Goal: Check status: Check status

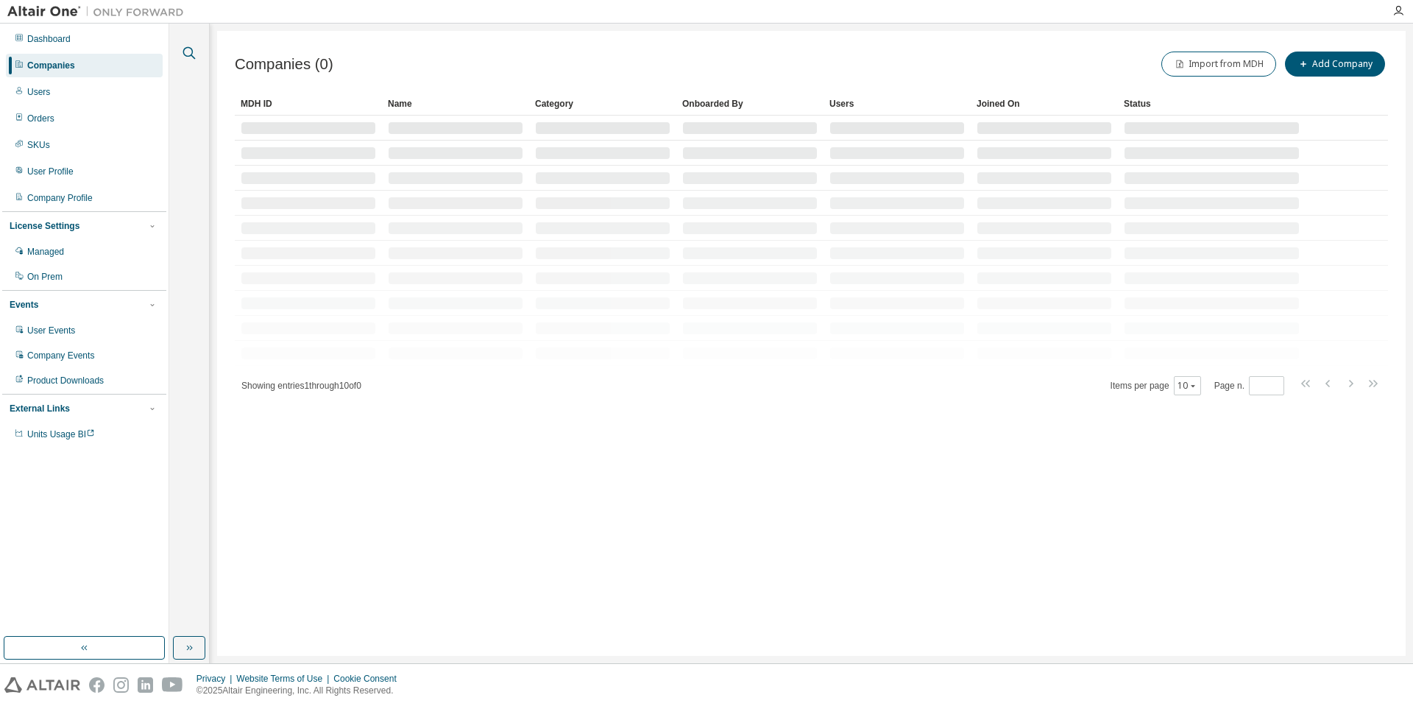
click at [186, 49] on icon "button" at bounding box center [189, 53] width 18 height 18
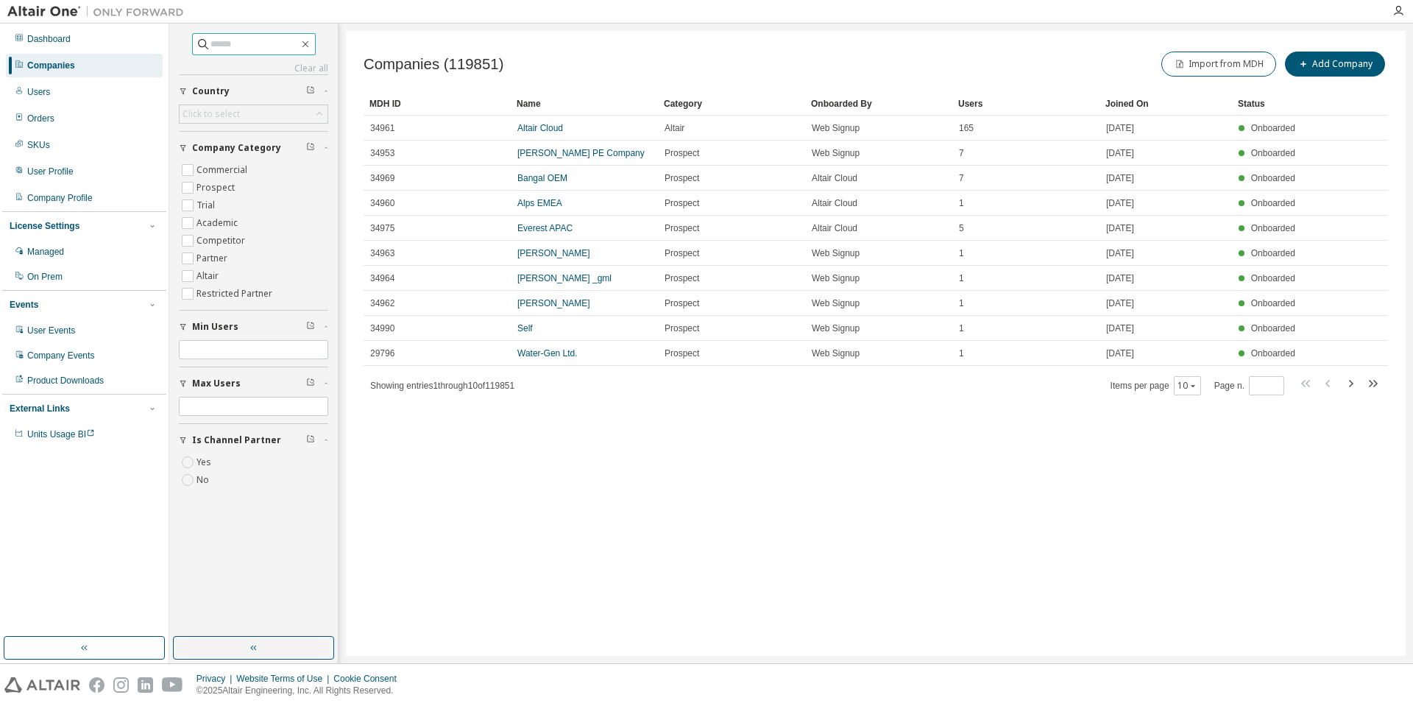
click at [266, 48] on input "text" at bounding box center [254, 44] width 88 height 15
type input "******"
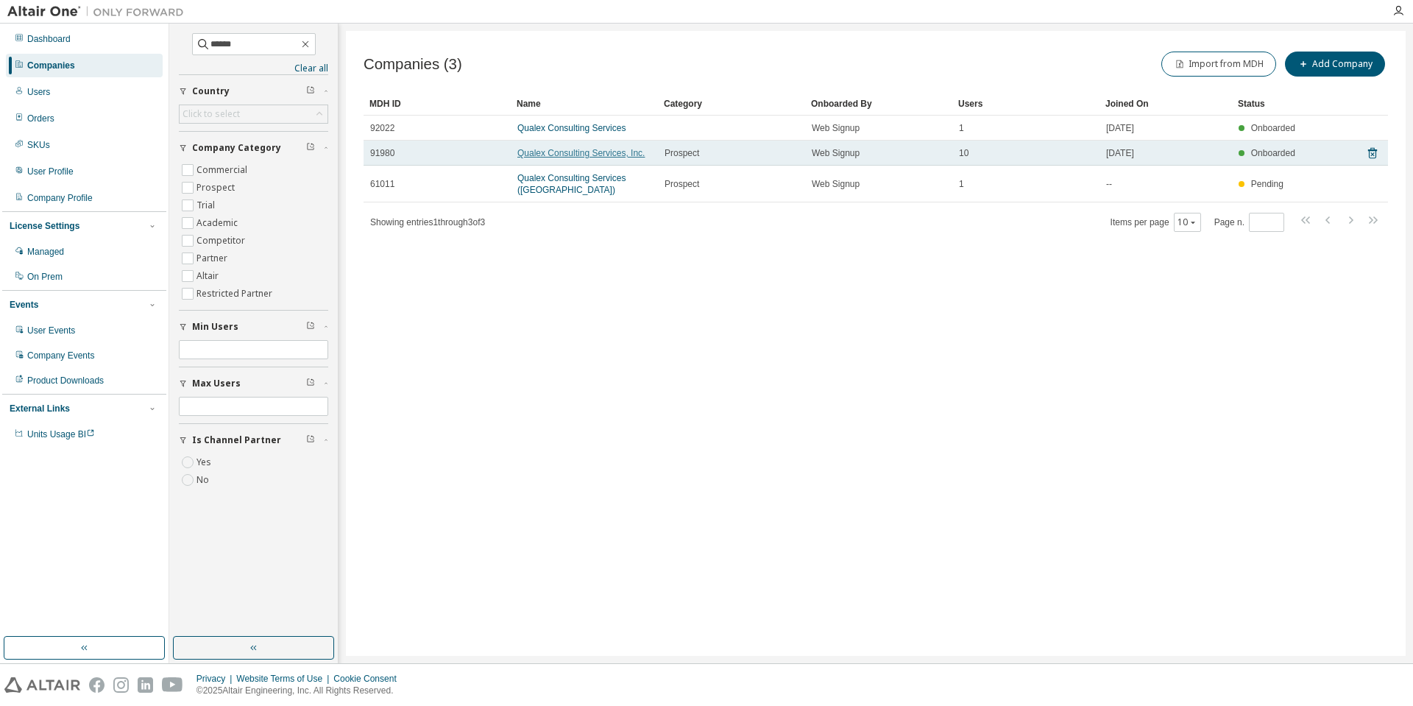
click at [560, 154] on link "Qualex Consulting Services, Inc." at bounding box center [580, 153] width 127 height 10
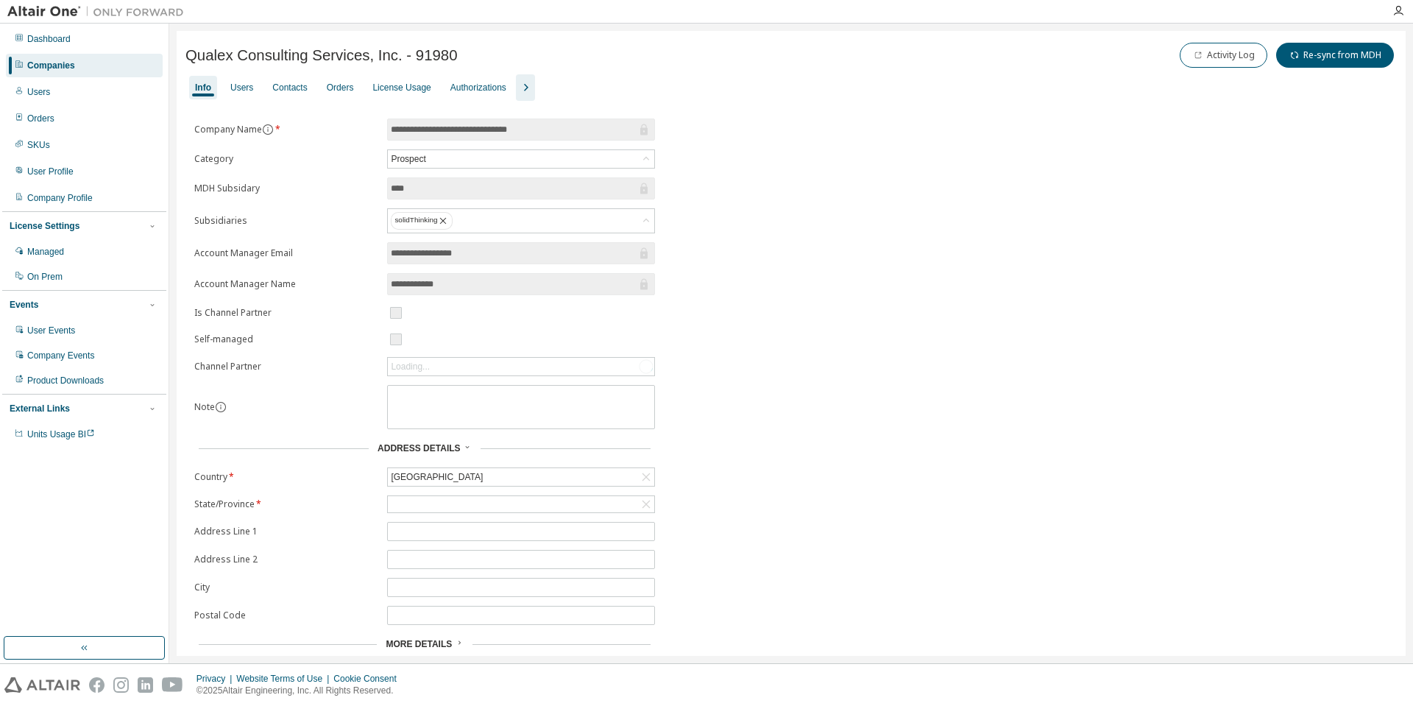
click at [520, 91] on icon "button" at bounding box center [526, 88] width 18 height 18
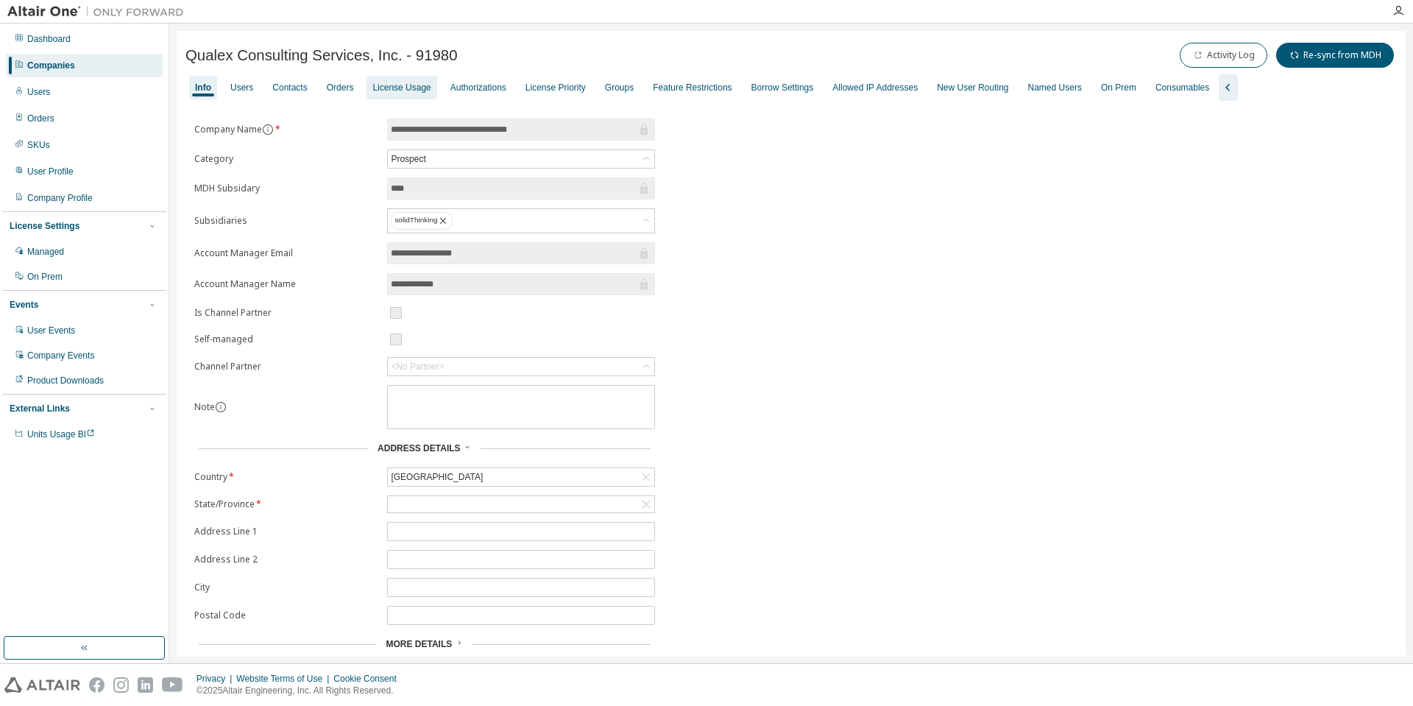
click at [399, 93] on div "License Usage" at bounding box center [401, 88] width 70 height 24
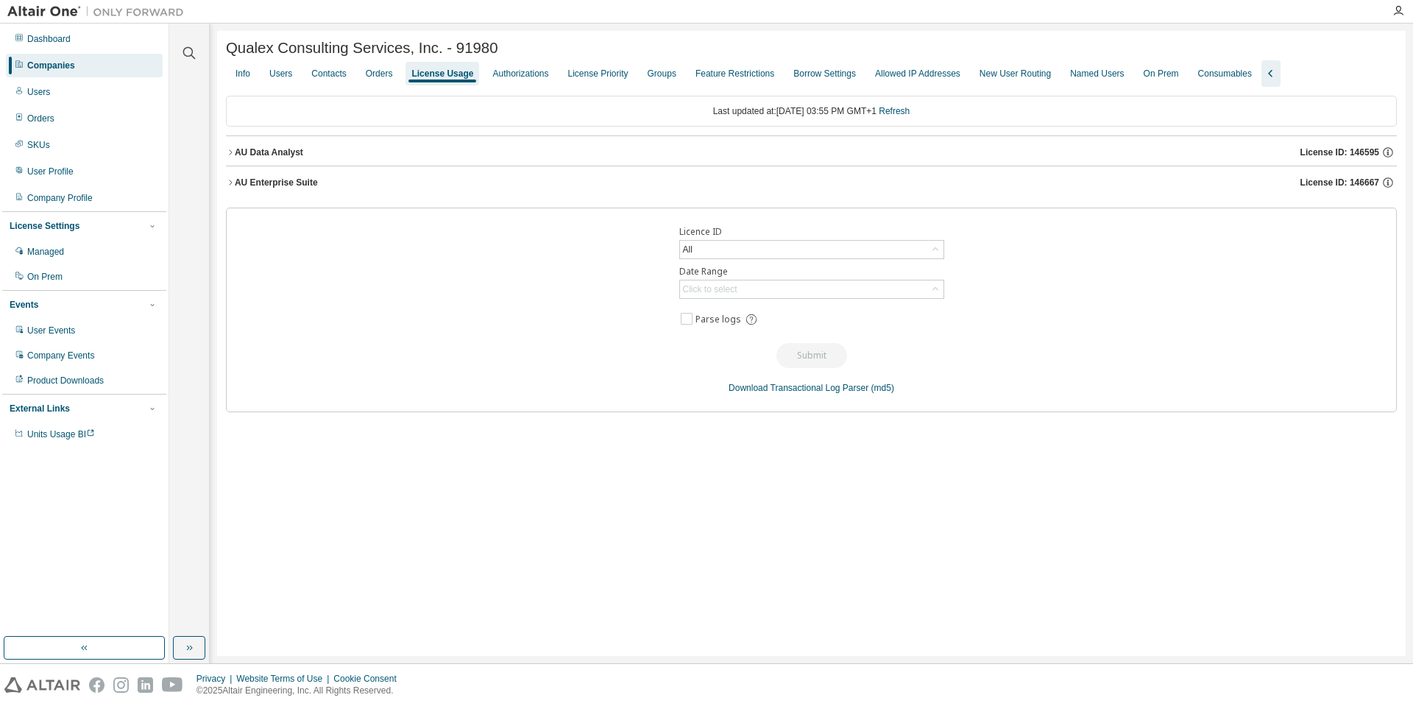
click at [232, 154] on icon "button" at bounding box center [230, 152] width 9 height 9
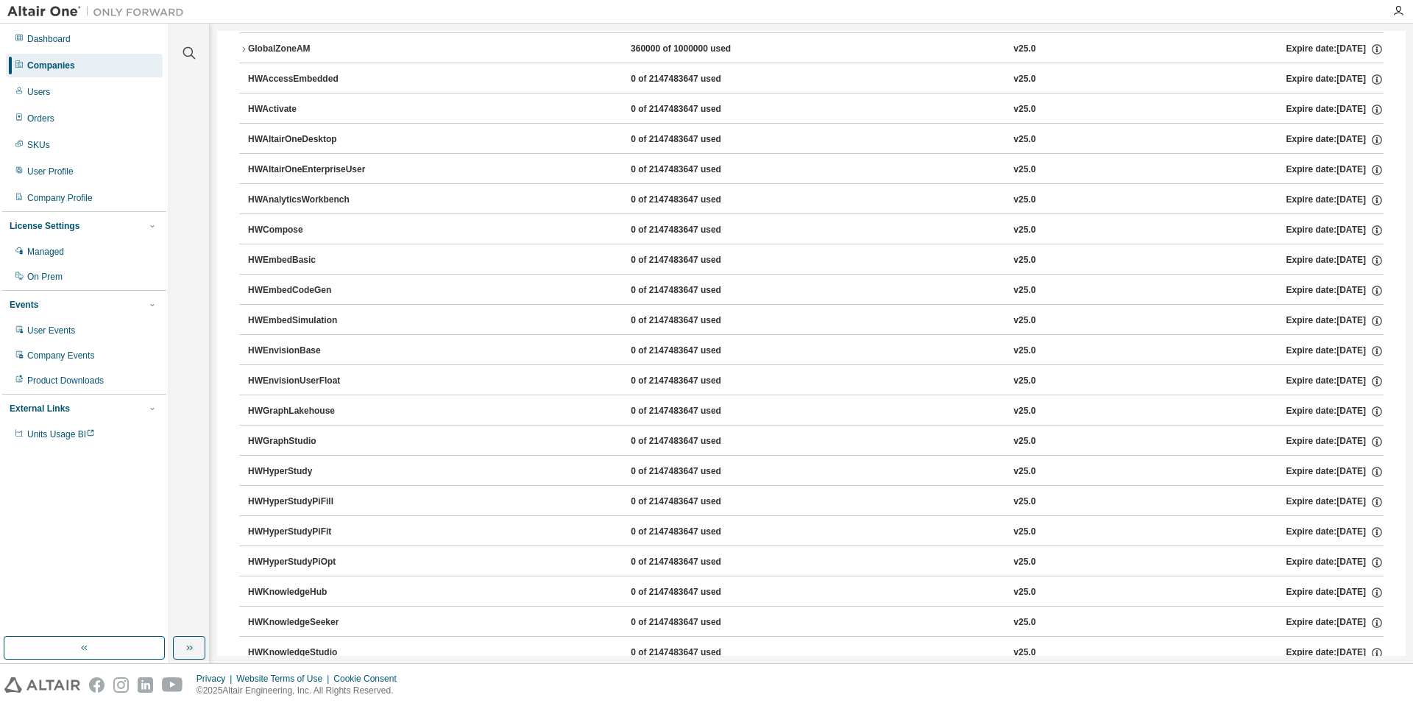
scroll to position [71, 0]
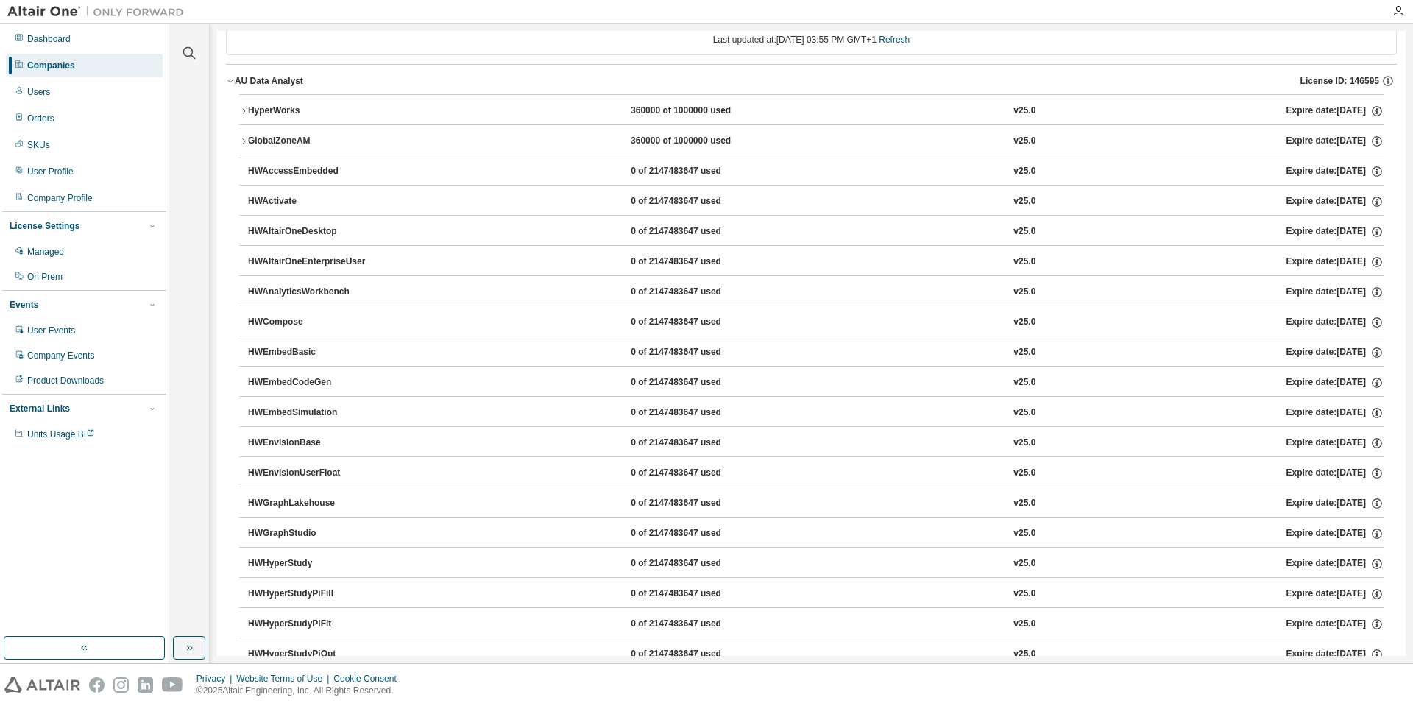
click at [230, 82] on icon "button" at bounding box center [230, 81] width 9 height 9
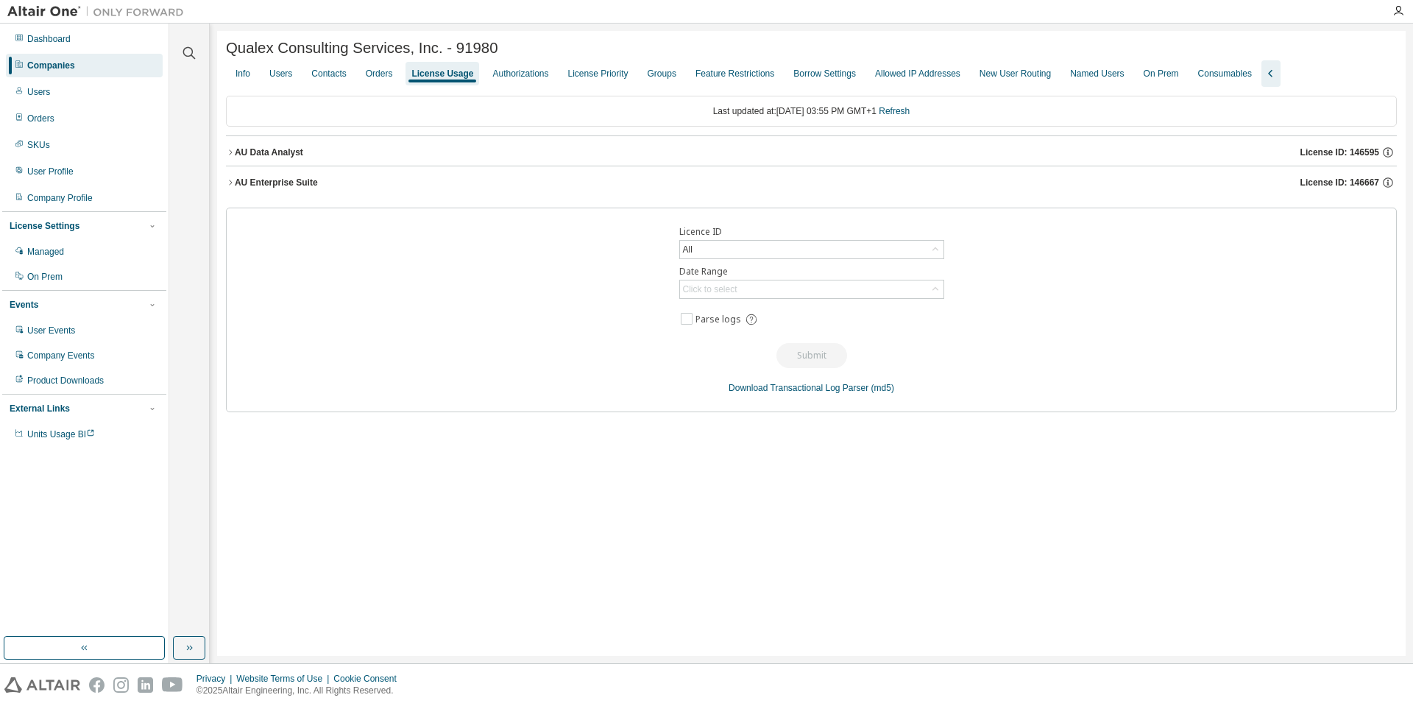
scroll to position [0, 0]
click at [232, 185] on icon "button" at bounding box center [230, 182] width 3 height 5
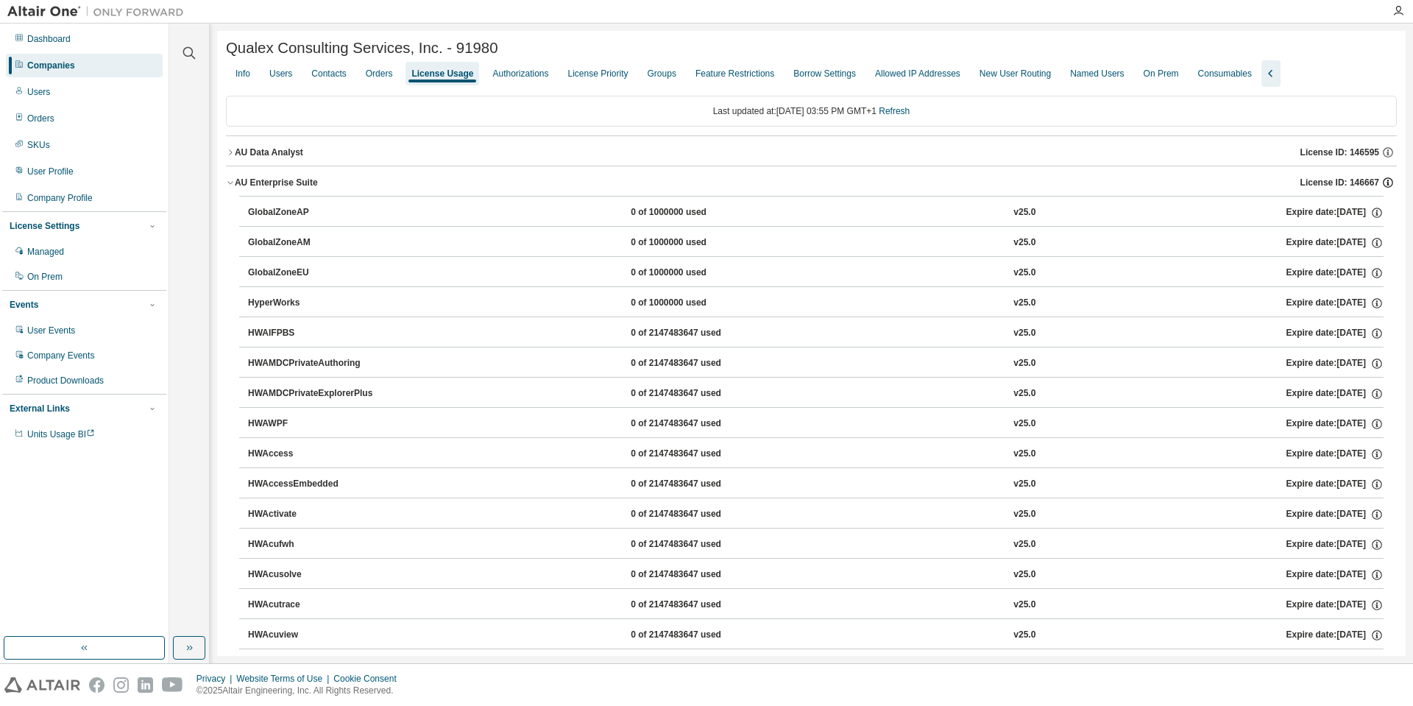
click at [1235, 180] on icon "button" at bounding box center [1387, 182] width 13 height 13
click at [230, 185] on icon "button" at bounding box center [230, 182] width 9 height 9
